Goal: Task Accomplishment & Management: Complete application form

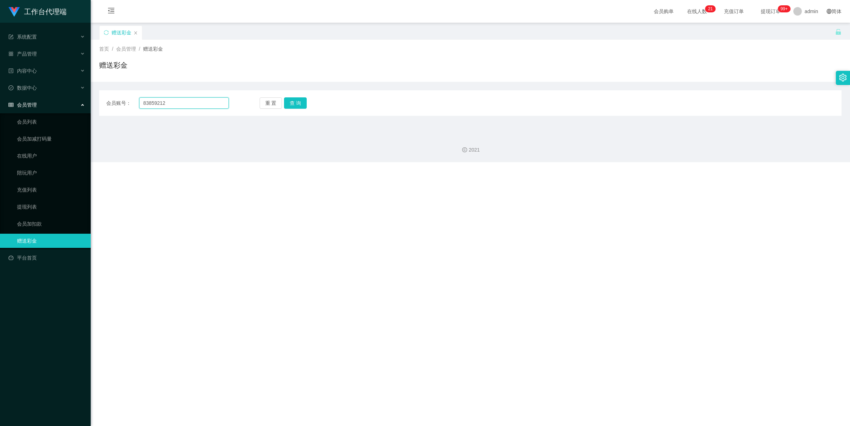
click at [178, 103] on input "83859212" at bounding box center [184, 102] width 90 height 11
paste input "Benedictleejunli"
type input "Benedictleejunli"
click at [300, 107] on button "查 询" at bounding box center [295, 102] width 23 height 11
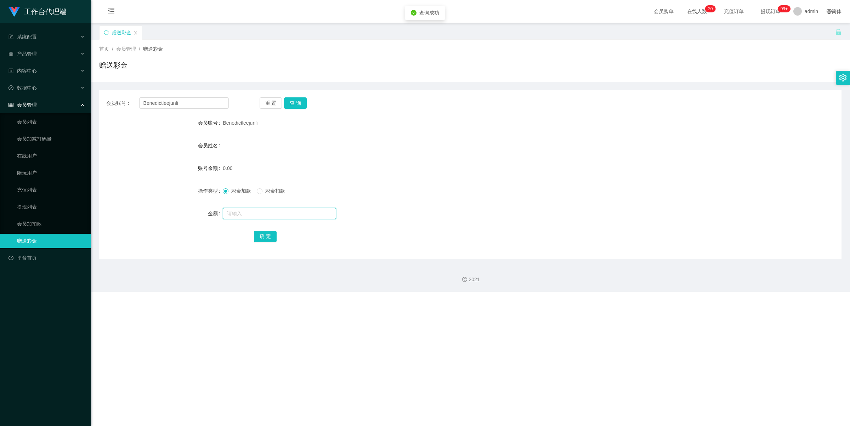
click at [251, 210] on input "text" at bounding box center [279, 213] width 113 height 11
type input "100"
click at [268, 237] on button "确 定" at bounding box center [265, 236] width 23 height 11
click at [198, 103] on input "Benedictleejunli" at bounding box center [184, 102] width 90 height 11
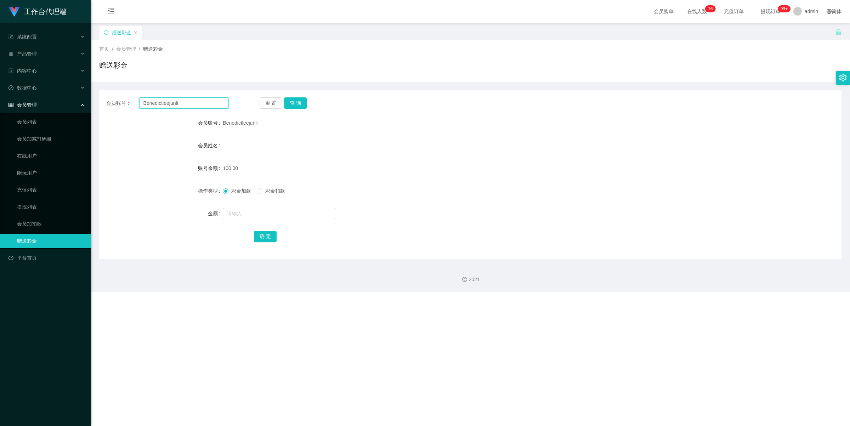
paste input "88018275"
type input "88018275"
click at [291, 103] on button "查 询" at bounding box center [295, 102] width 23 height 11
click at [258, 213] on input "text" at bounding box center [279, 213] width 113 height 11
type input "100"
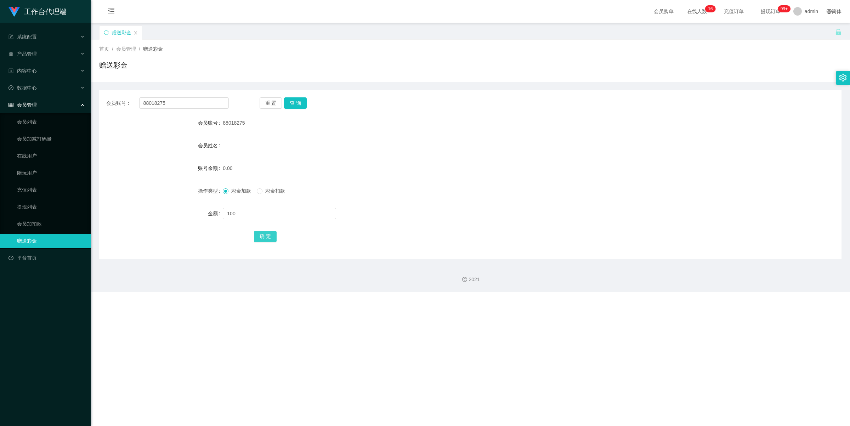
click at [262, 231] on button "确 定" at bounding box center [265, 236] width 23 height 11
click at [46, 56] on div "产品管理" at bounding box center [45, 54] width 91 height 14
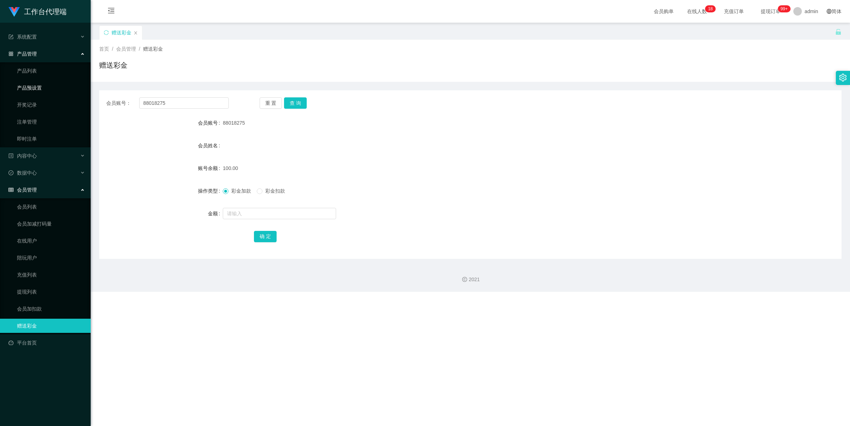
click at [45, 84] on link "产品预设置" at bounding box center [51, 88] width 68 height 14
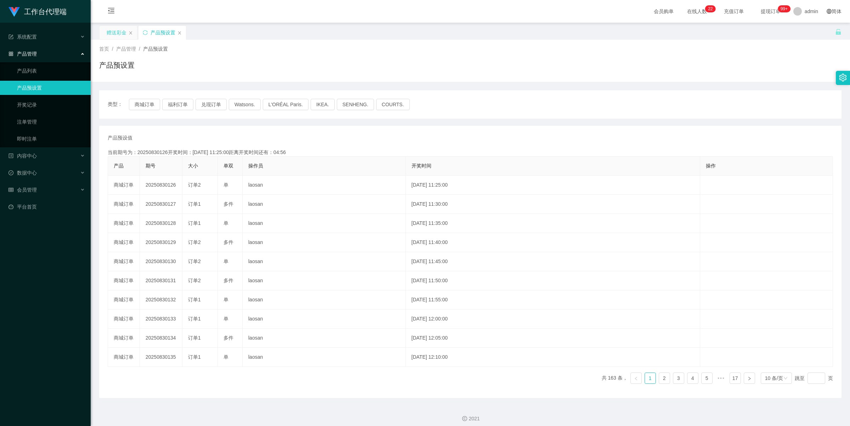
click at [120, 29] on div "赠送彩金" at bounding box center [117, 32] width 20 height 13
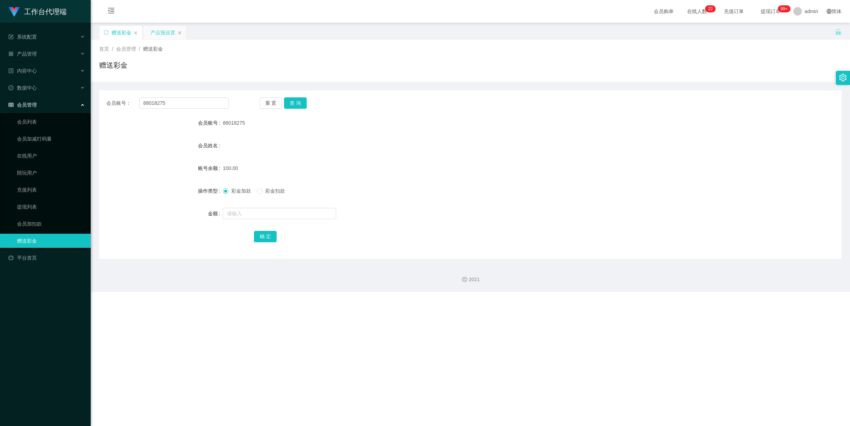
click at [160, 32] on div "产品预设置" at bounding box center [163, 32] width 25 height 13
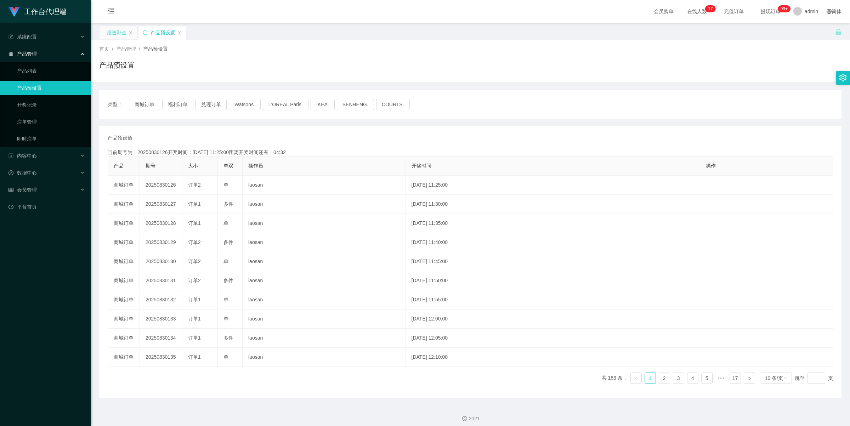
click at [111, 32] on div "赠送彩金" at bounding box center [117, 32] width 20 height 13
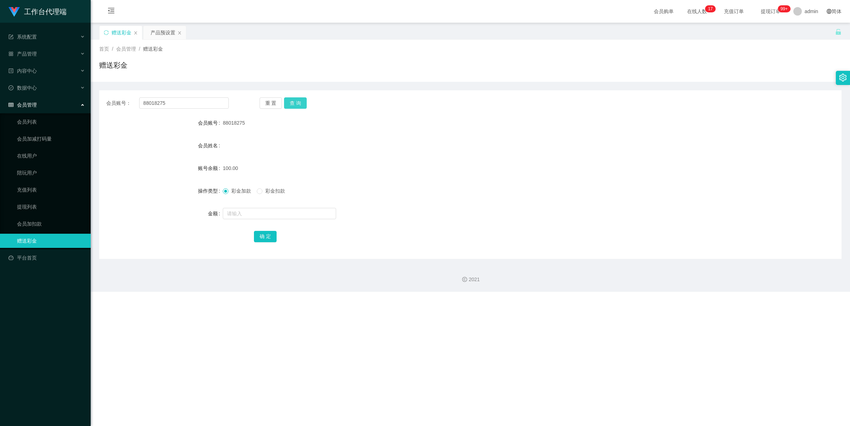
click at [303, 100] on button "查 询" at bounding box center [295, 102] width 23 height 11
click at [190, 98] on input "88018275" at bounding box center [184, 102] width 90 height 11
paste input "Benedictleejunli"
click at [301, 101] on button "查 询" at bounding box center [295, 102] width 23 height 11
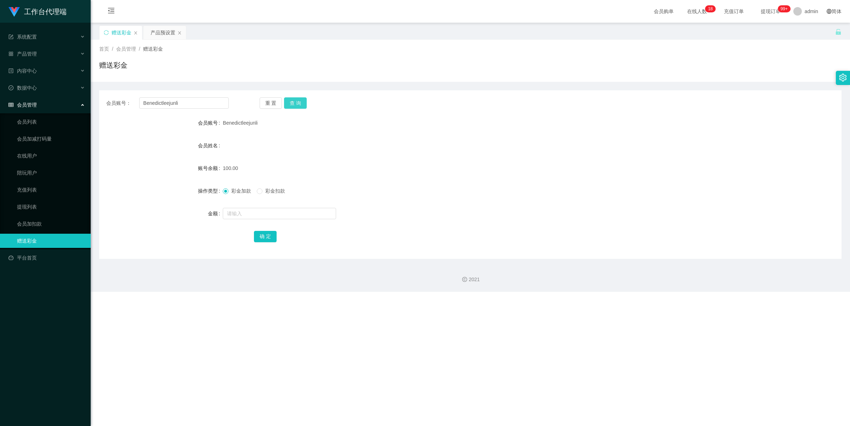
click at [296, 105] on button "查 询" at bounding box center [295, 102] width 23 height 11
click at [190, 107] on input "Benedictleejunli" at bounding box center [184, 102] width 90 height 11
paste input "88018275"
type input "88018275"
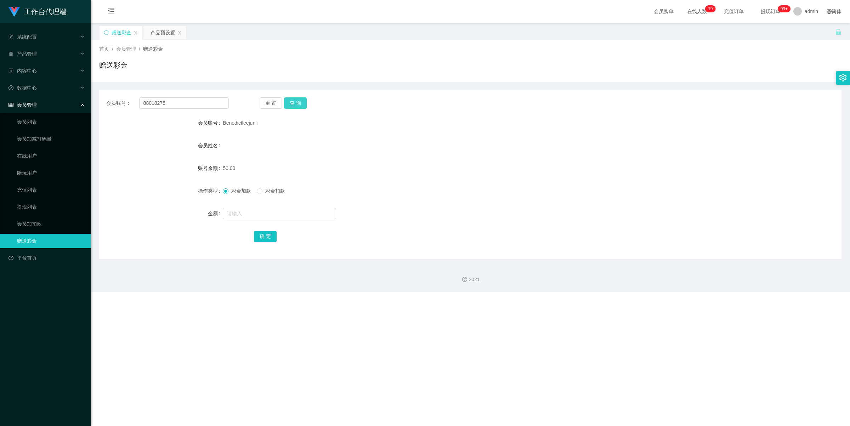
drag, startPoint x: 293, startPoint y: 104, endPoint x: 289, endPoint y: 115, distance: 11.8
click at [293, 104] on button "查 询" at bounding box center [295, 102] width 23 height 11
click at [239, 214] on input "text" at bounding box center [279, 213] width 113 height 11
type input "150"
click at [277, 189] on span "彩金扣款" at bounding box center [275, 191] width 26 height 6
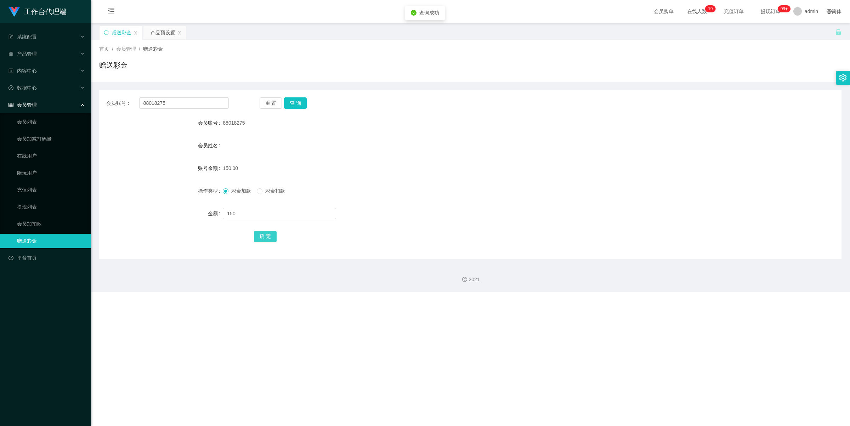
click at [264, 241] on button "确 定" at bounding box center [265, 236] width 23 height 11
click at [264, 193] on span "彩金扣款" at bounding box center [275, 191] width 26 height 6
click at [265, 192] on span "彩金扣款" at bounding box center [275, 191] width 26 height 6
click at [254, 211] on input "text" at bounding box center [279, 213] width 113 height 11
type input "300"
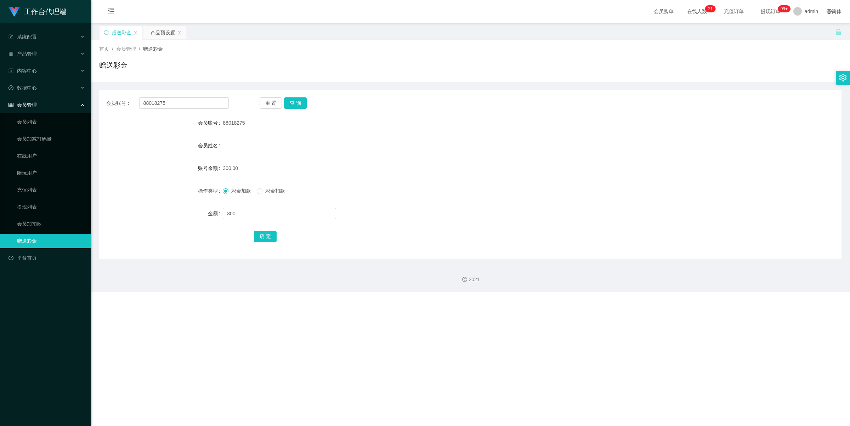
click at [264, 190] on span "彩金扣款" at bounding box center [275, 191] width 26 height 6
click at [228, 188] on span at bounding box center [226, 191] width 6 height 6
click at [266, 189] on span "彩金扣款" at bounding box center [275, 191] width 26 height 6
click at [263, 191] on span "彩金扣款" at bounding box center [275, 191] width 26 height 6
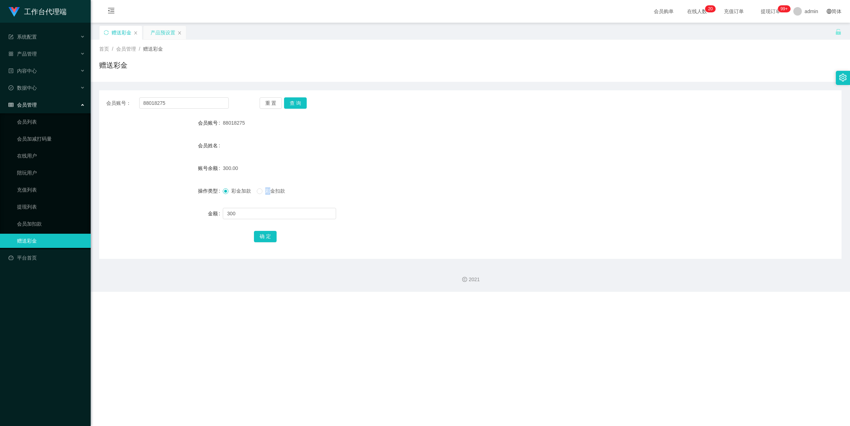
click at [158, 28] on div "产品预设置" at bounding box center [163, 32] width 25 height 13
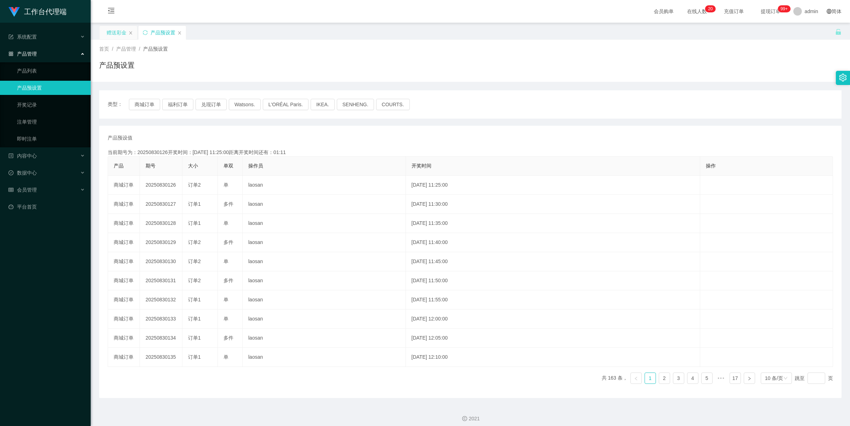
click at [114, 30] on div "赠送彩金" at bounding box center [117, 32] width 20 height 13
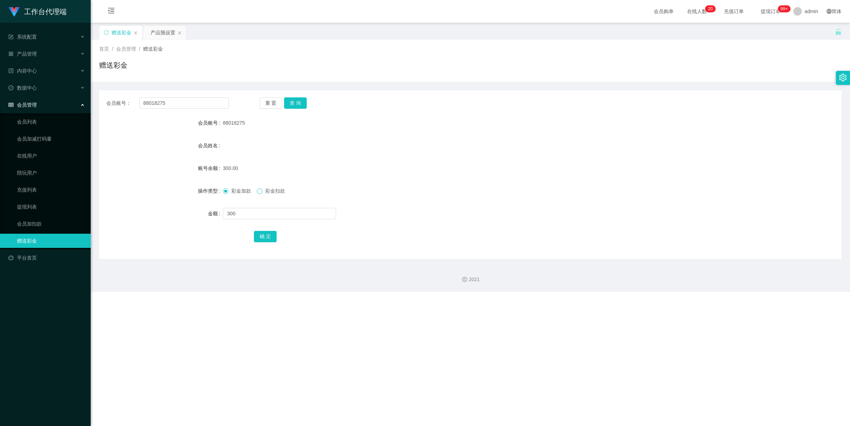
click at [259, 193] on span at bounding box center [260, 191] width 6 height 6
click at [264, 190] on span "彩金扣款" at bounding box center [275, 191] width 26 height 6
click at [262, 190] on span at bounding box center [260, 191] width 6 height 6
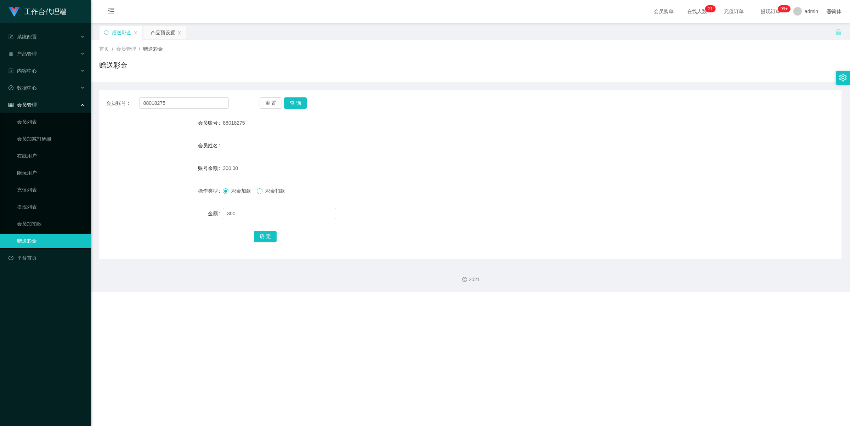
click at [262, 190] on span at bounding box center [260, 191] width 6 height 6
click at [260, 191] on span at bounding box center [260, 191] width 6 height 6
click at [270, 191] on span "彩金扣款" at bounding box center [275, 191] width 26 height 6
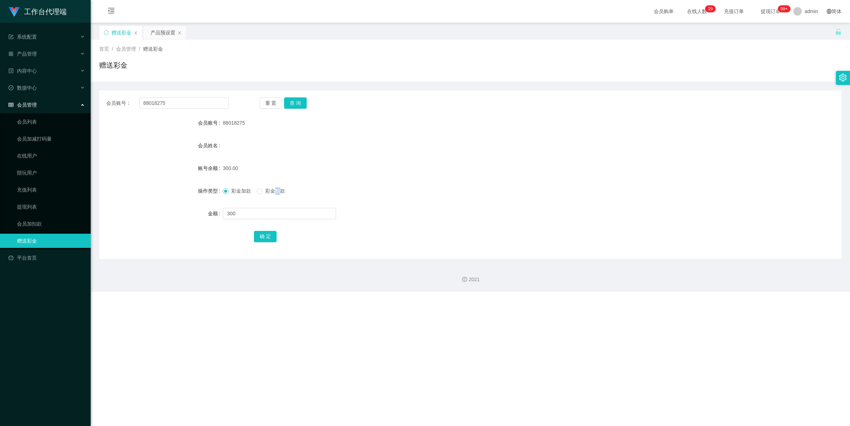
click at [270, 191] on span "彩金扣款" at bounding box center [275, 191] width 26 height 6
click at [254, 190] on span "彩金加款" at bounding box center [241, 191] width 26 height 6
click at [428, 155] on form "会员账号 88018275 会员姓名 账号余额 300.00 操作类型 彩金加款 彩金扣款 金额 300 确 定" at bounding box center [470, 180] width 742 height 128
click at [294, 100] on button "查 询" at bounding box center [295, 102] width 23 height 11
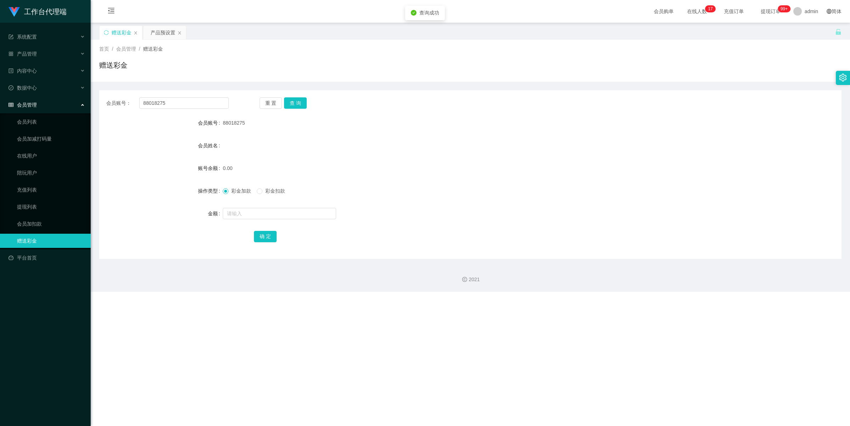
click at [264, 190] on span "彩金扣款" at bounding box center [275, 191] width 26 height 6
click at [262, 190] on span at bounding box center [260, 191] width 6 height 6
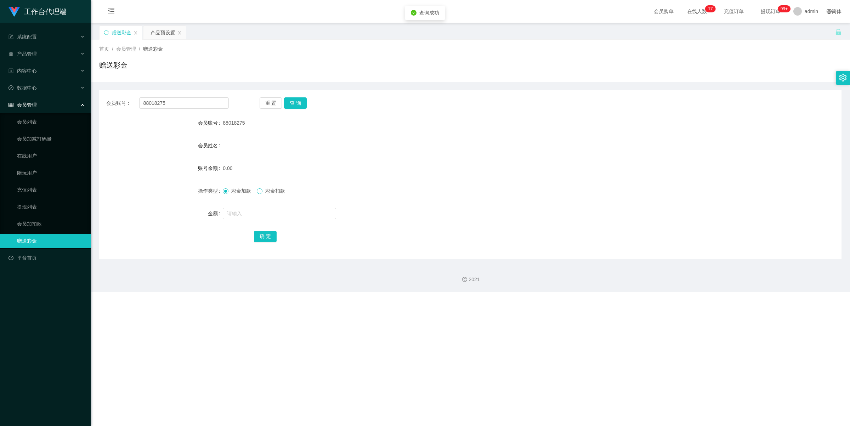
click at [262, 190] on span at bounding box center [260, 191] width 6 height 6
drag, startPoint x: 454, startPoint y: 137, endPoint x: 628, endPoint y: 39, distance: 199.2
click at [456, 136] on form "会员账号 88018275 会员姓名 账号余额 0.00 操作类型 彩金加款 彩金扣款 金额 确 定" at bounding box center [470, 180] width 742 height 128
click at [197, 104] on input "88018275" at bounding box center [184, 102] width 90 height 11
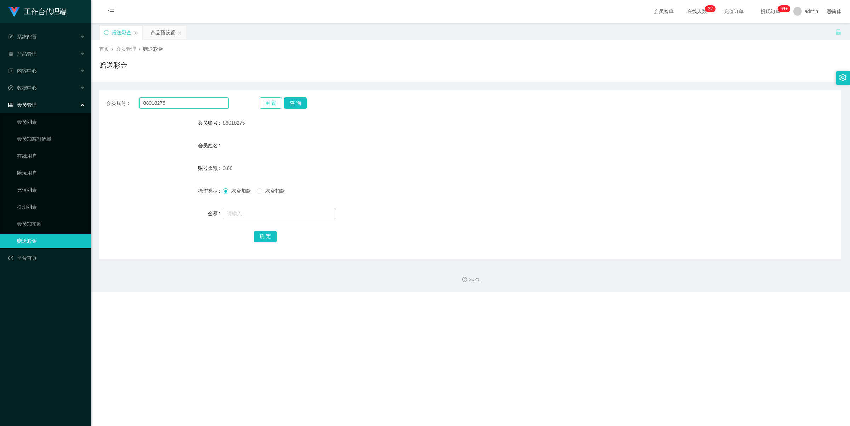
paste input "Benedictleejunli"
type input "Benedictleejunli"
click at [293, 103] on button "查 询" at bounding box center [295, 102] width 23 height 11
click at [261, 194] on span at bounding box center [260, 191] width 6 height 6
click at [262, 192] on span at bounding box center [260, 191] width 6 height 6
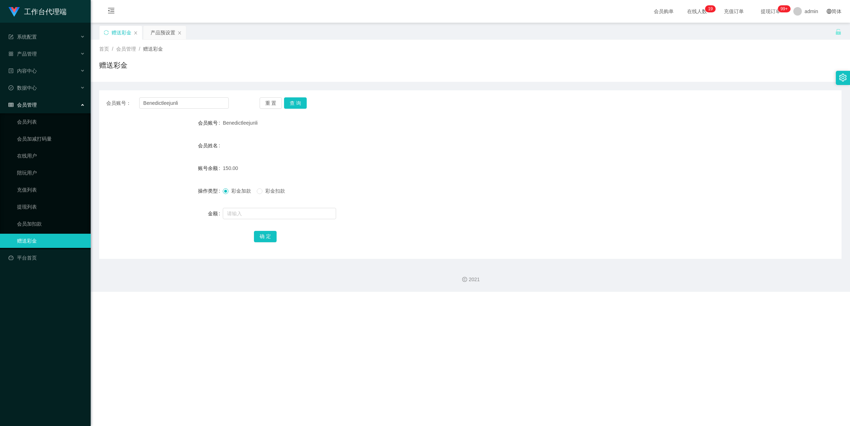
click at [228, 190] on span at bounding box center [226, 191] width 6 height 6
click at [270, 190] on span "彩金扣款" at bounding box center [275, 191] width 26 height 6
click at [294, 107] on button "查 询" at bounding box center [295, 102] width 23 height 11
click at [265, 193] on span "彩金扣款" at bounding box center [275, 191] width 26 height 6
